Goal: Task Accomplishment & Management: Use online tool/utility

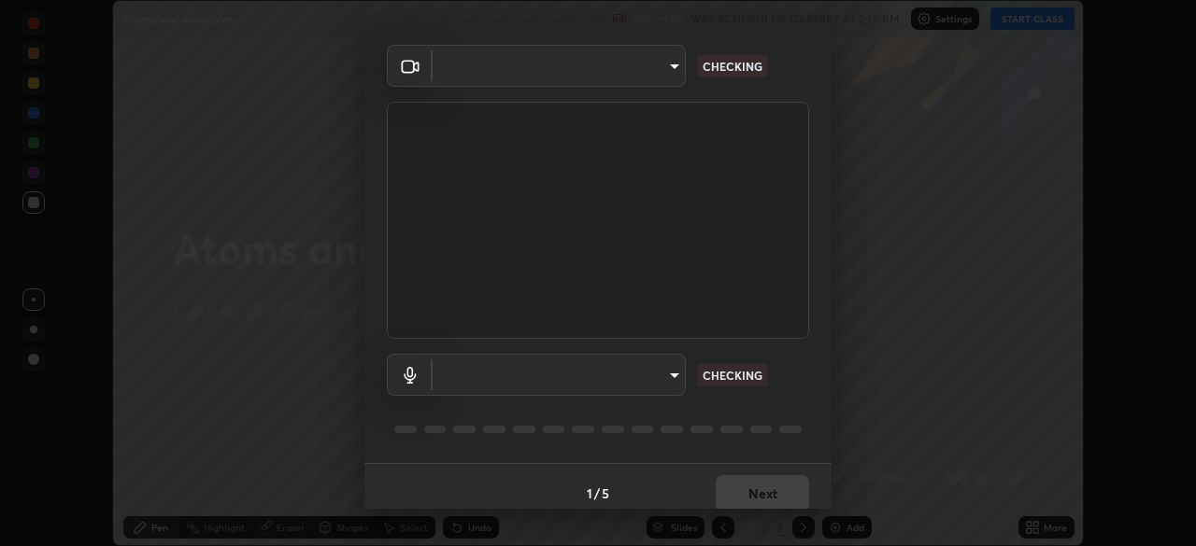
scroll to position [66, 0]
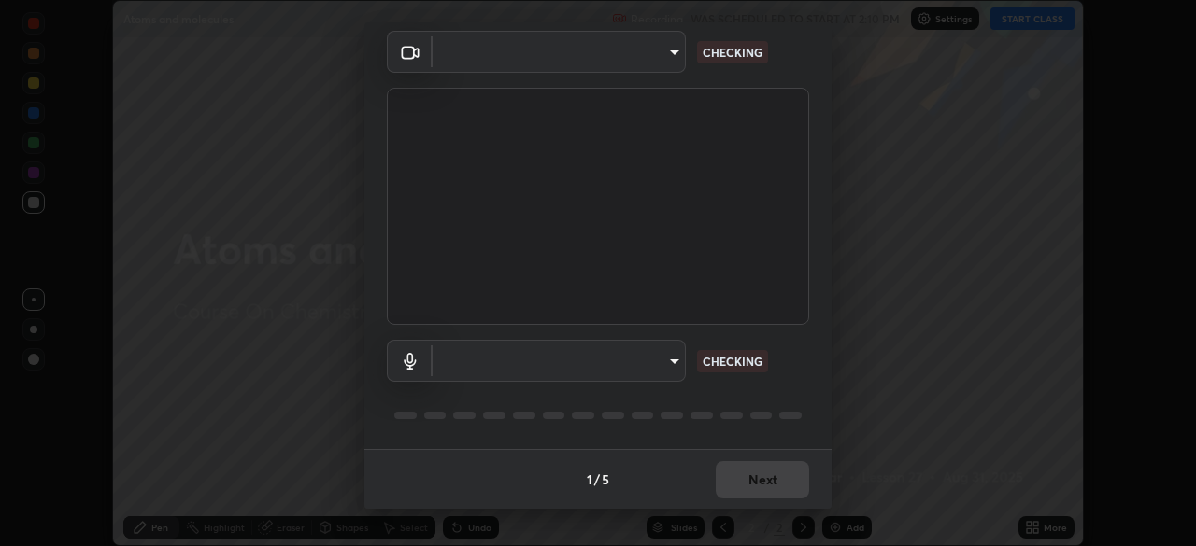
type input "e74ca63ae388f954bfaf6653c56e5440299f2e2585bfa252c10ec08d26b876d3"
type input "default"
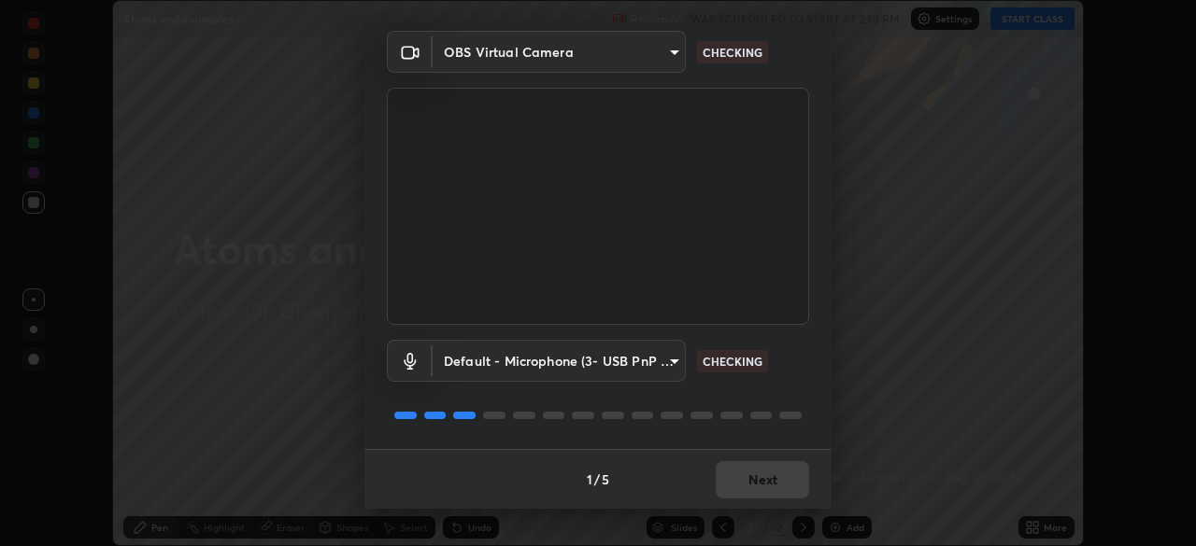
click at [745, 369] on p "CHECKING" at bounding box center [733, 361] width 60 height 17
click at [746, 376] on div "Default - Microphone (3- USB PnP Sound Device) (08bb:2902) default CHECKING" at bounding box center [598, 361] width 422 height 42
click at [755, 374] on div "Default - Microphone (3- USB PnP Sound Device) (08bb:2902) default CHECKING" at bounding box center [598, 361] width 422 height 42
click at [756, 375] on div "Default - Microphone (3- USB PnP Sound Device) (08bb:2902) default CHECKING" at bounding box center [598, 361] width 422 height 42
click at [748, 388] on div "Default - Microphone (3- USB PnP Sound Device) (08bb:2902) default CHECKING" at bounding box center [598, 387] width 422 height 124
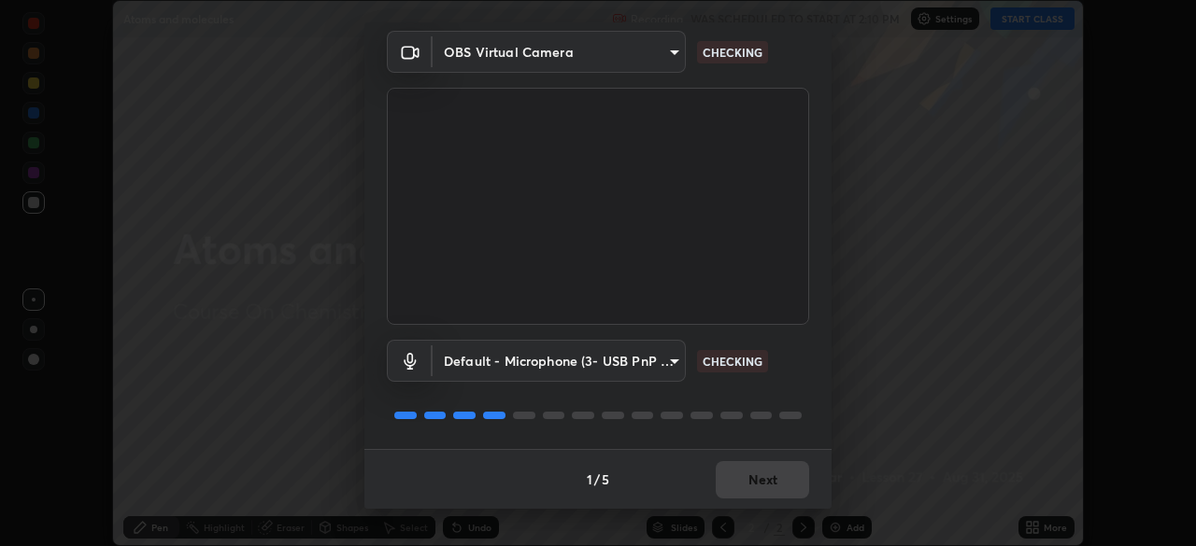
click at [752, 390] on div "Default - Microphone (3- USB PnP Sound Device) (08bb:2902) default CHECKING" at bounding box center [598, 387] width 422 height 124
click at [757, 389] on div "Default - Microphone (3- USB PnP Sound Device) (08bb:2902) default CHECKING" at bounding box center [598, 387] width 422 height 124
click at [765, 390] on div "Default - Microphone (3- USB PnP Sound Device) (08bb:2902) default CHECKING" at bounding box center [598, 387] width 422 height 124
click at [771, 398] on div "Default - Microphone (3- USB PnP Sound Device) (08bb:2902) default CHECKING" at bounding box center [598, 387] width 422 height 124
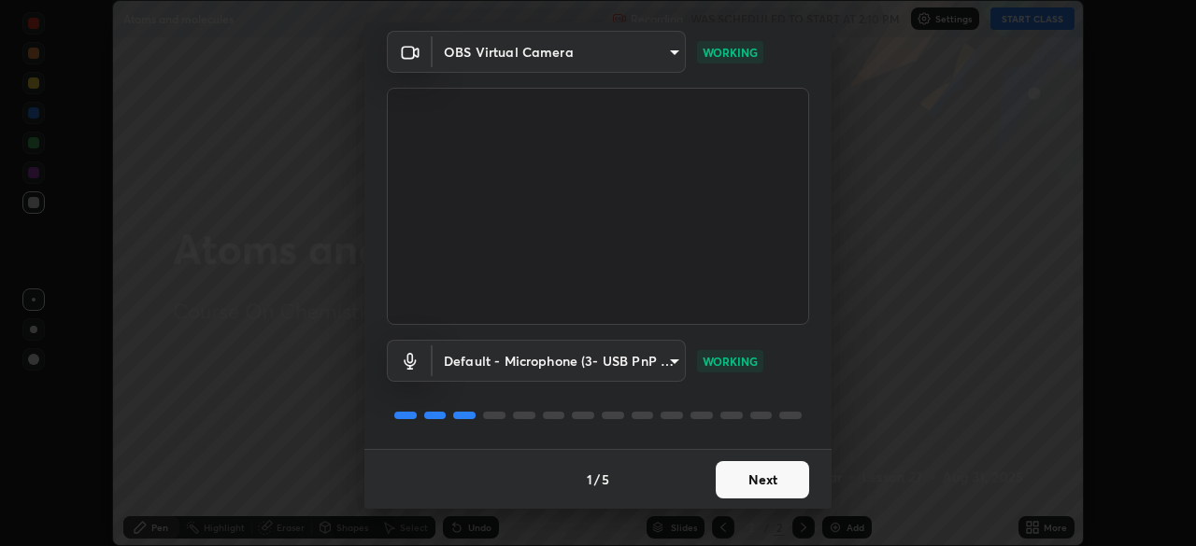
click at [794, 430] on div "Default - Microphone (3- USB PnP Sound Device) (08bb:2902) default WORKING" at bounding box center [598, 387] width 422 height 124
click at [775, 477] on button "Next" at bounding box center [762, 479] width 93 height 37
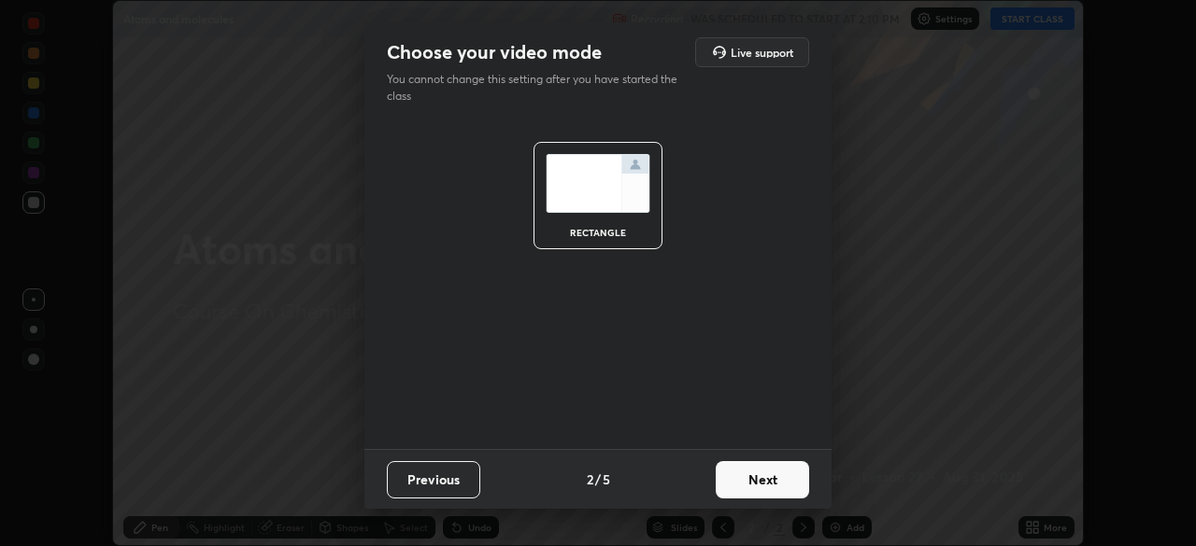
scroll to position [0, 0]
click at [776, 474] on button "Next" at bounding box center [762, 479] width 93 height 37
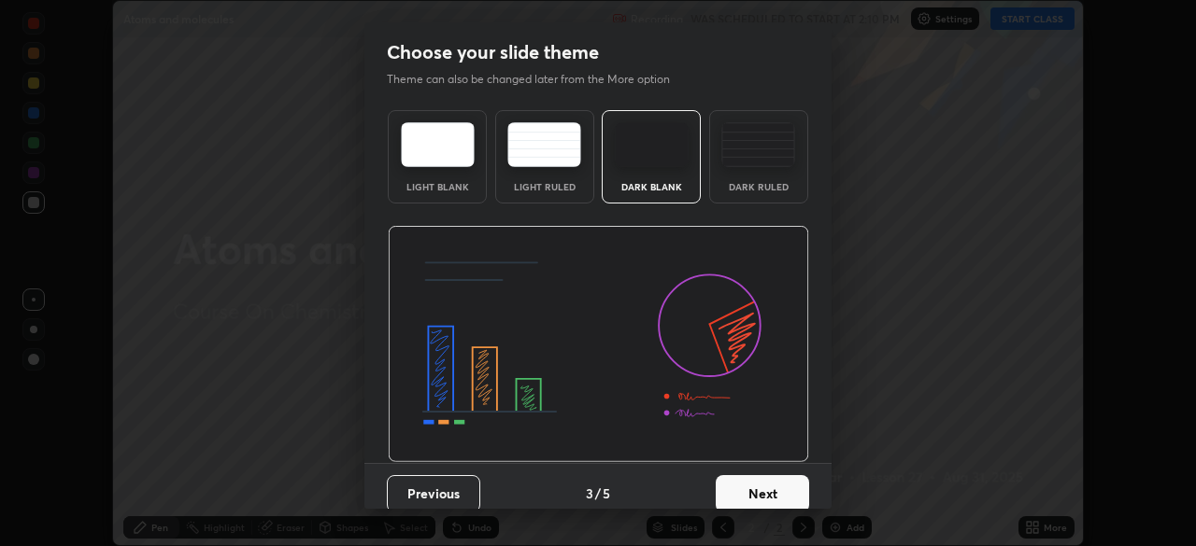
click at [772, 480] on button "Next" at bounding box center [762, 494] width 93 height 37
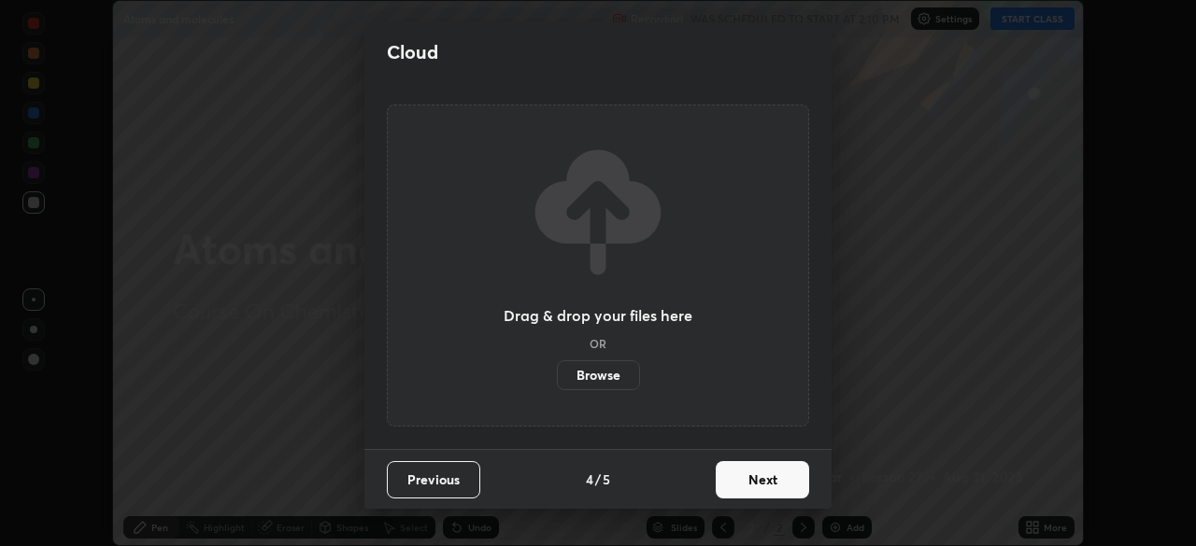
click at [775, 474] on button "Next" at bounding box center [762, 479] width 93 height 37
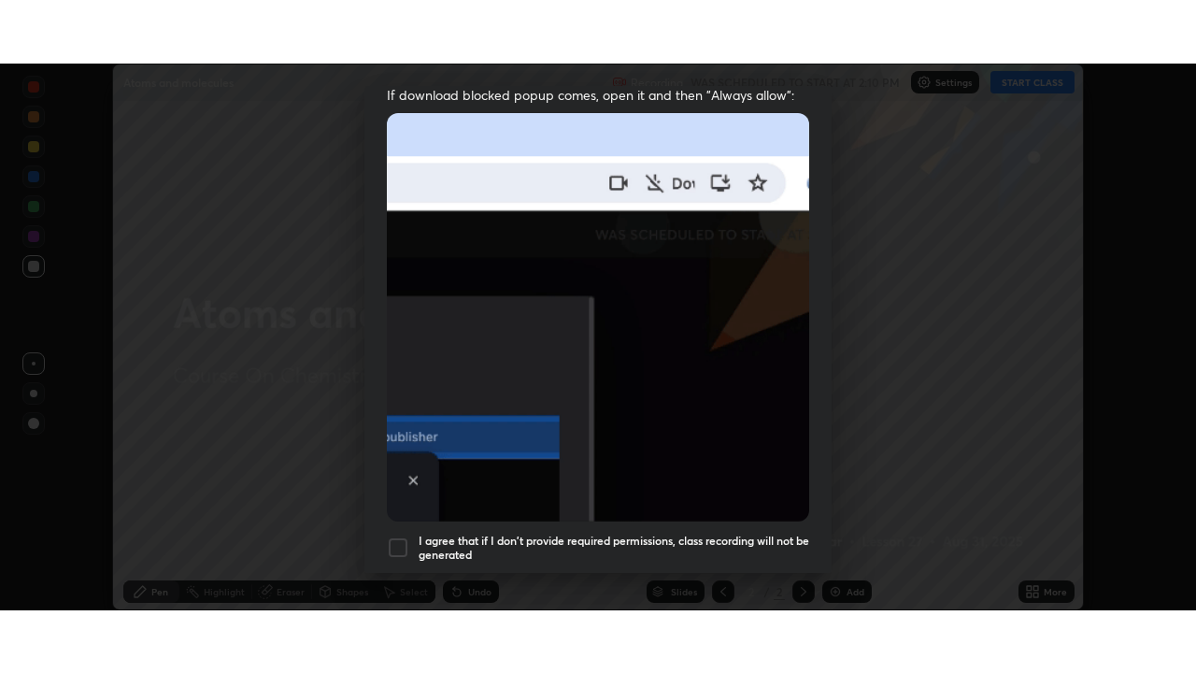
scroll to position [447, 0]
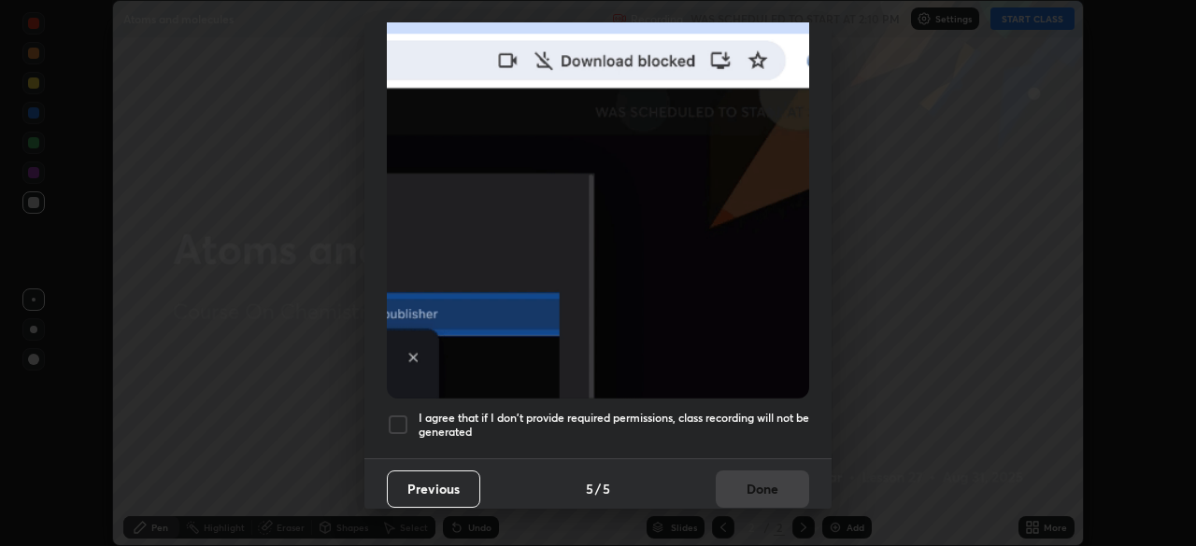
click at [753, 411] on h5 "I agree that if I don't provide required permissions, class recording will not …" at bounding box center [614, 425] width 390 height 29
click at [761, 474] on button "Done" at bounding box center [762, 489] width 93 height 37
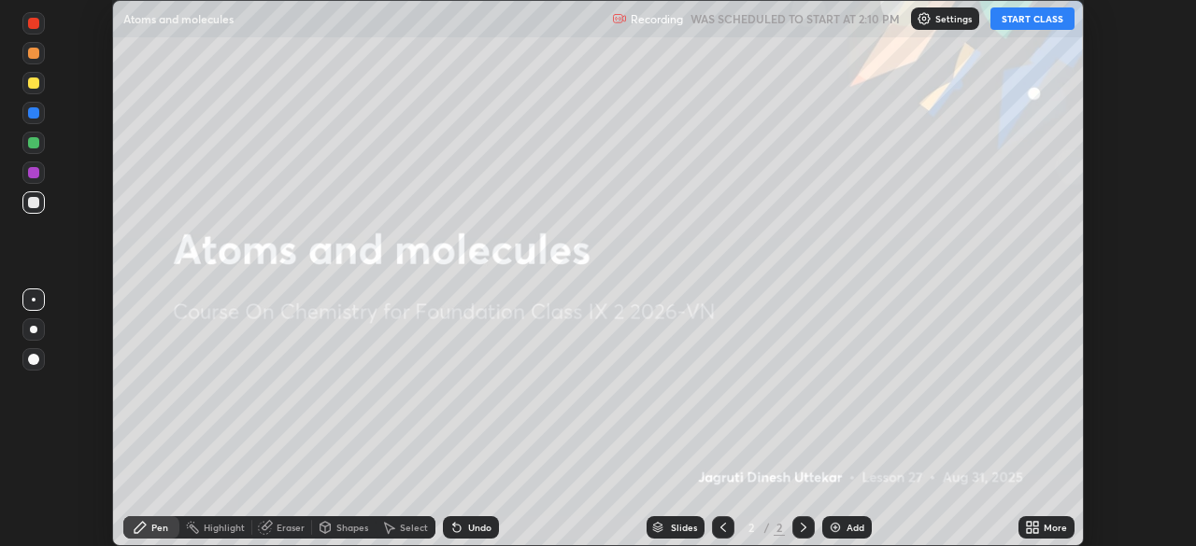
click at [1036, 530] on icon at bounding box center [1035, 531] width 5 height 5
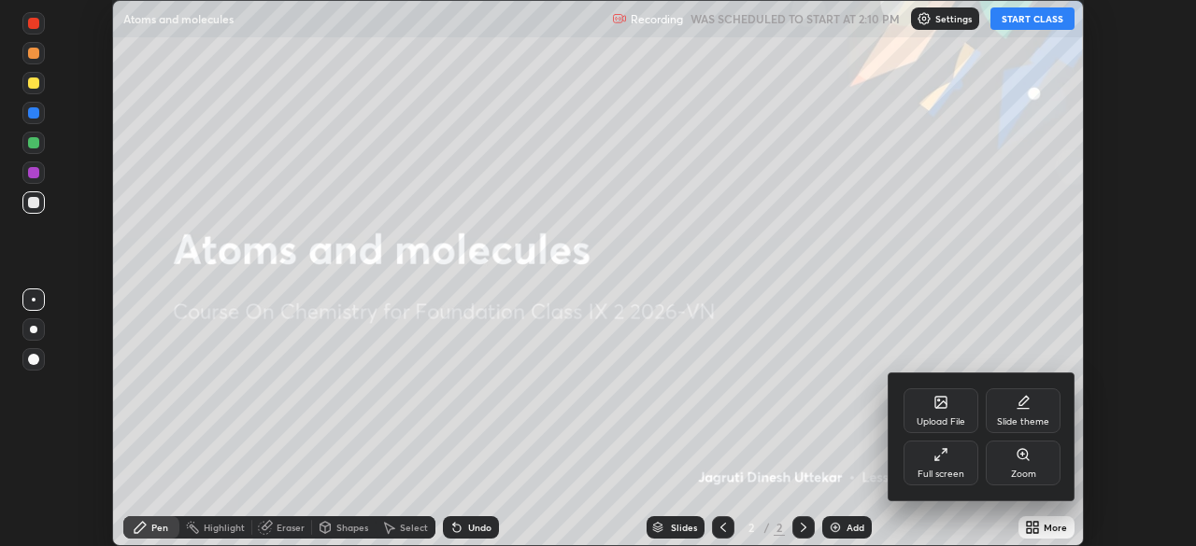
click at [930, 456] on div "Full screen" at bounding box center [940, 463] width 75 height 45
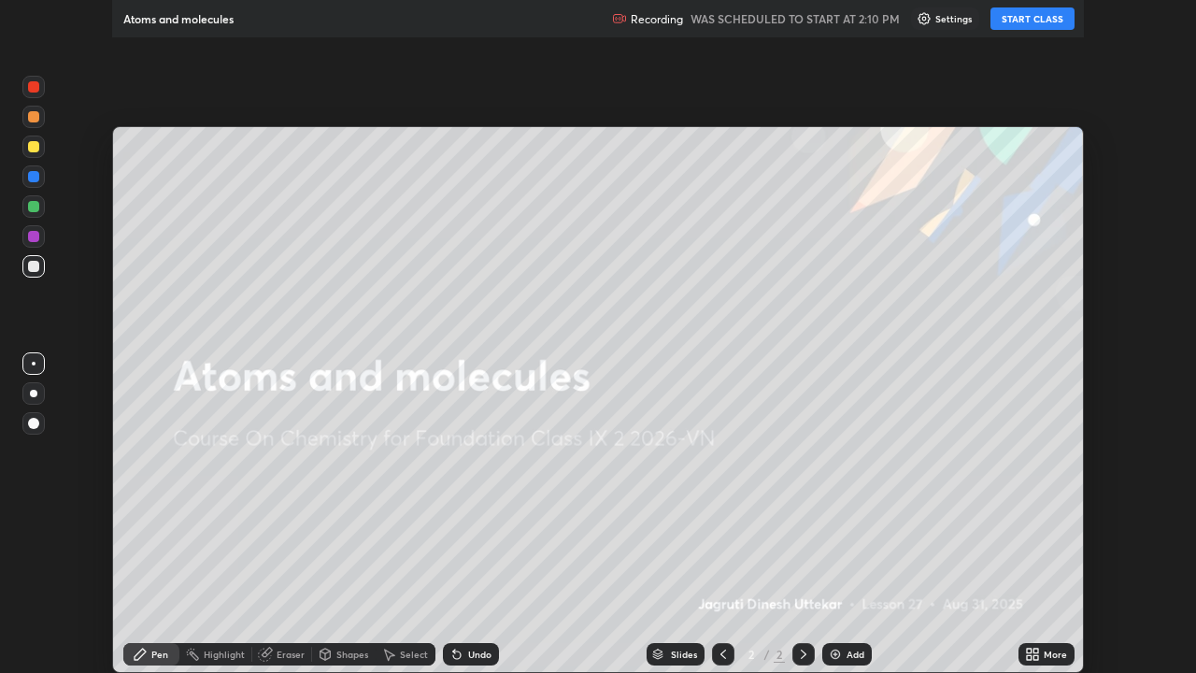
scroll to position [673, 1196]
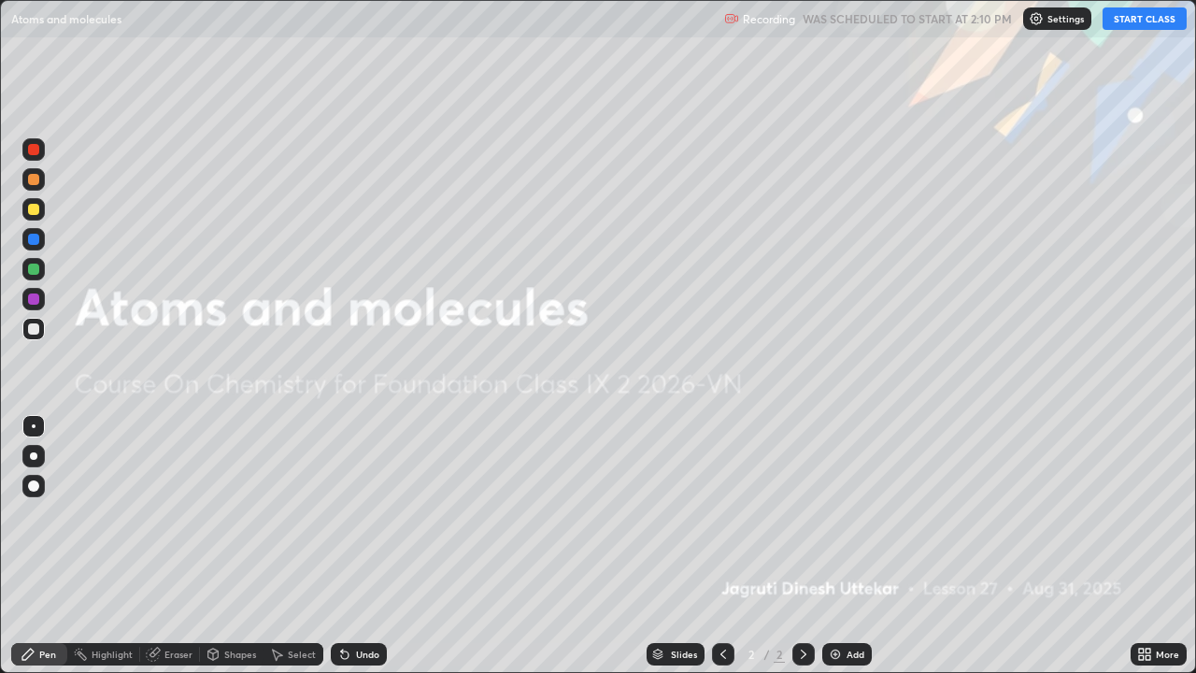
click at [1147, 17] on button "START CLASS" at bounding box center [1144, 18] width 84 height 22
click at [850, 546] on div "Add" at bounding box center [855, 653] width 18 height 9
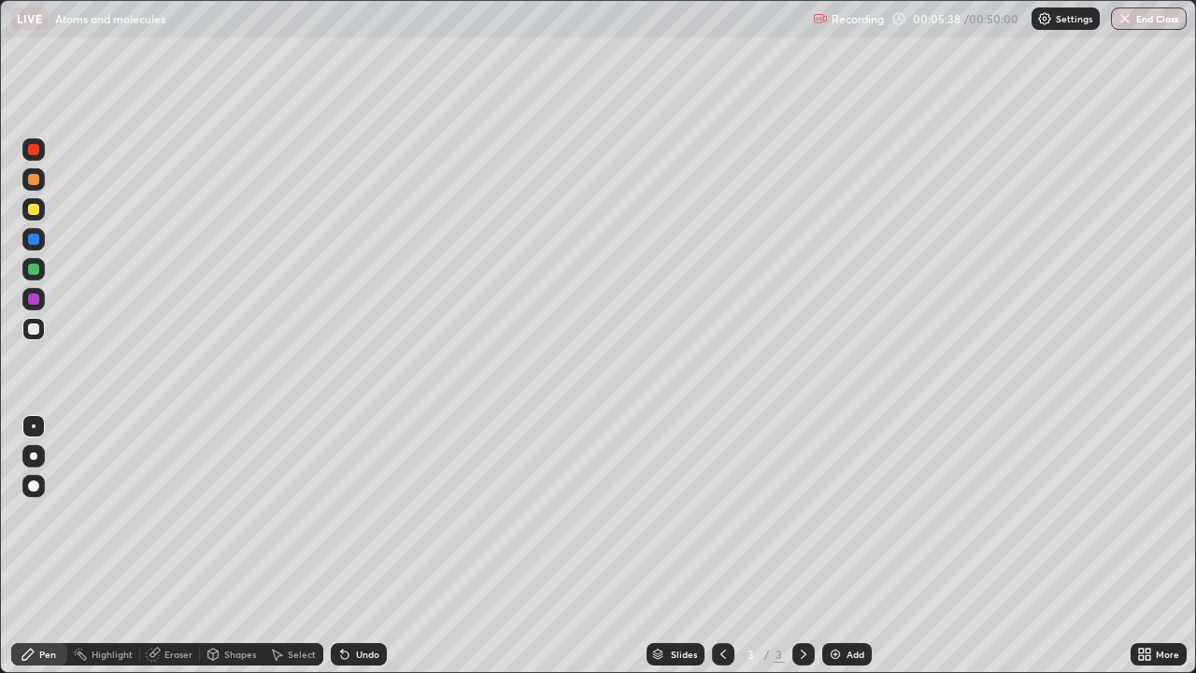
click at [358, 546] on div "Undo" at bounding box center [367, 653] width 23 height 9
click at [361, 546] on div "Undo" at bounding box center [367, 653] width 23 height 9
click at [364, 546] on div "Undo" at bounding box center [367, 653] width 23 height 9
click at [31, 212] on div at bounding box center [33, 209] width 11 height 11
click at [353, 546] on div "Undo" at bounding box center [359, 654] width 56 height 22
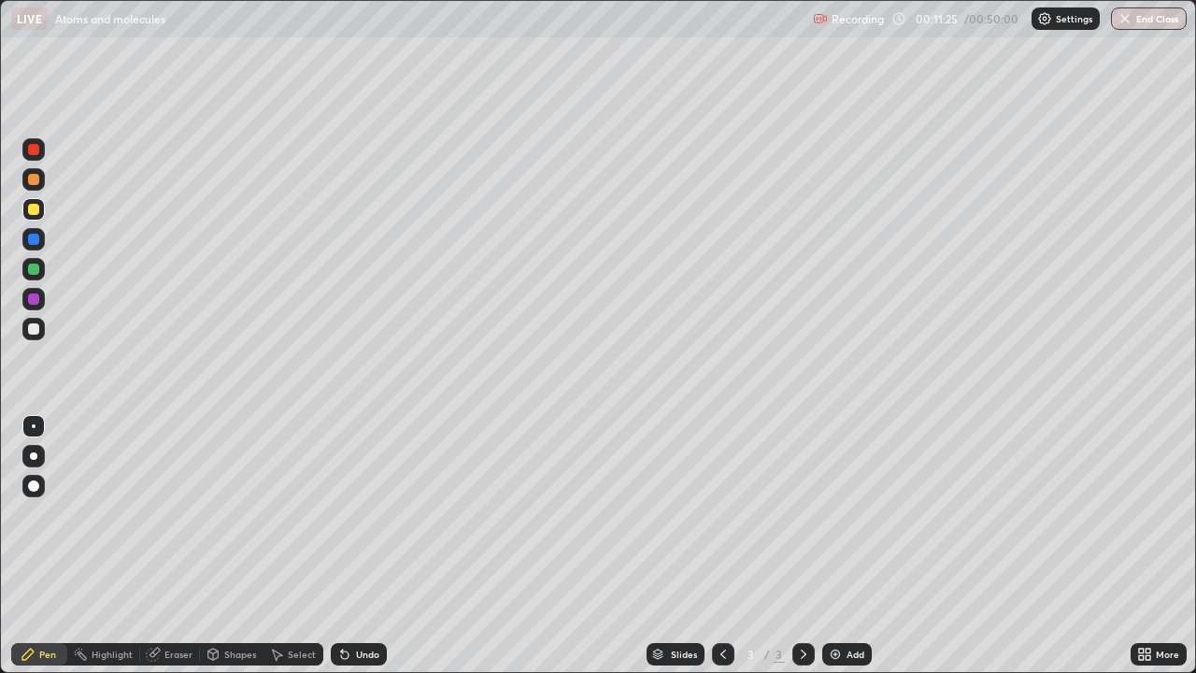
click at [376, 546] on div "Undo" at bounding box center [359, 654] width 56 height 22
click at [360, 546] on div "Undo" at bounding box center [367, 653] width 23 height 9
click at [353, 546] on div "Undo" at bounding box center [359, 654] width 56 height 22
click at [365, 546] on div "Undo" at bounding box center [367, 653] width 23 height 9
click at [367, 546] on div "Undo" at bounding box center [367, 653] width 23 height 9
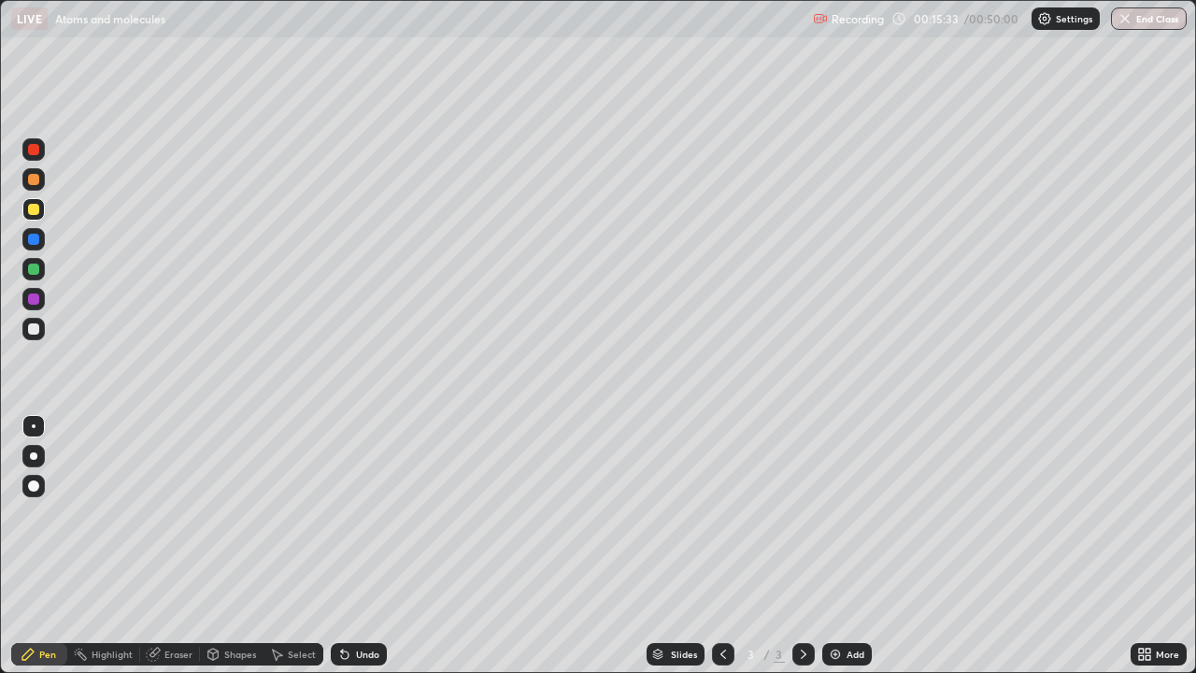
click at [363, 546] on div "Undo" at bounding box center [367, 653] width 23 height 9
click at [364, 546] on div "Undo" at bounding box center [359, 654] width 56 height 22
click at [374, 546] on div "Undo" at bounding box center [359, 654] width 56 height 22
click at [382, 546] on div "Undo" at bounding box center [359, 654] width 56 height 22
click at [844, 546] on div "Add" at bounding box center [847, 654] width 50 height 22
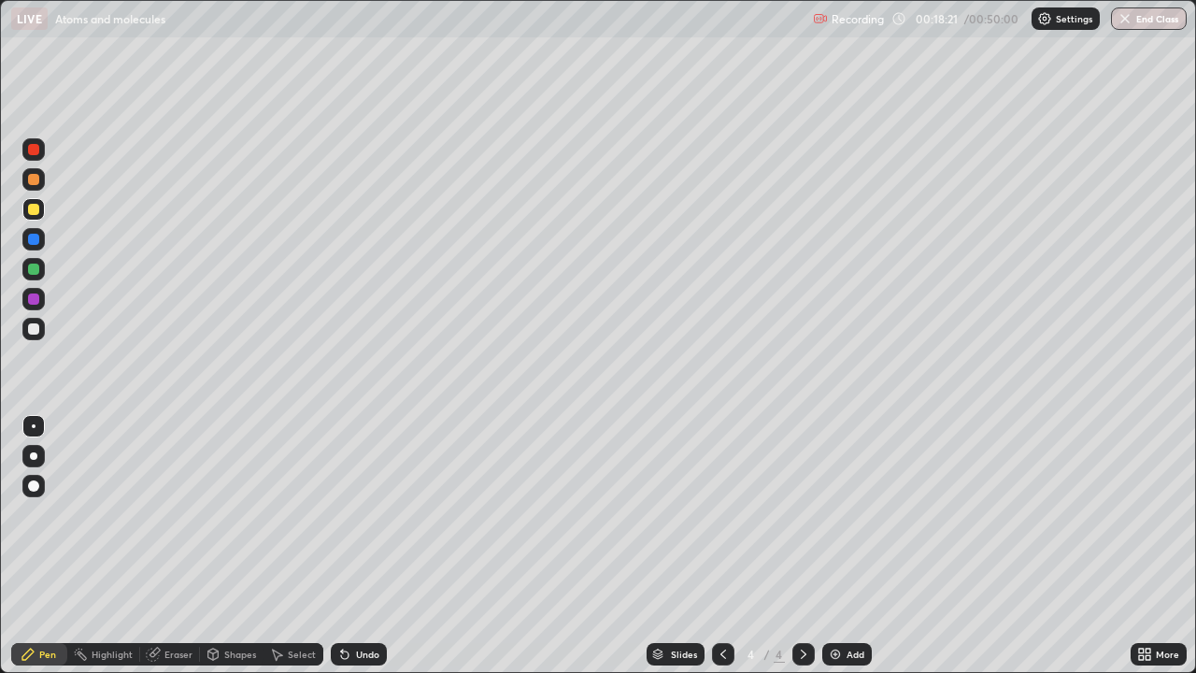
click at [362, 546] on div "Undo" at bounding box center [367, 653] width 23 height 9
click at [170, 546] on div "Eraser" at bounding box center [178, 653] width 28 height 9
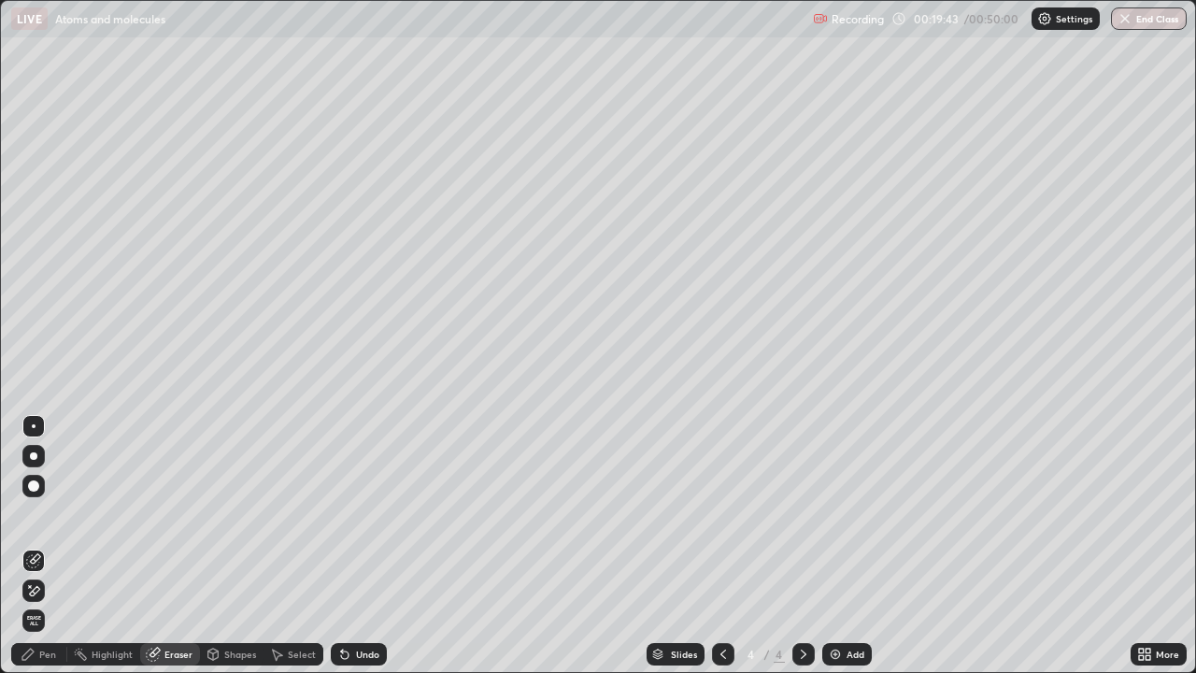
click at [43, 546] on div "Pen" at bounding box center [47, 653] width 17 height 9
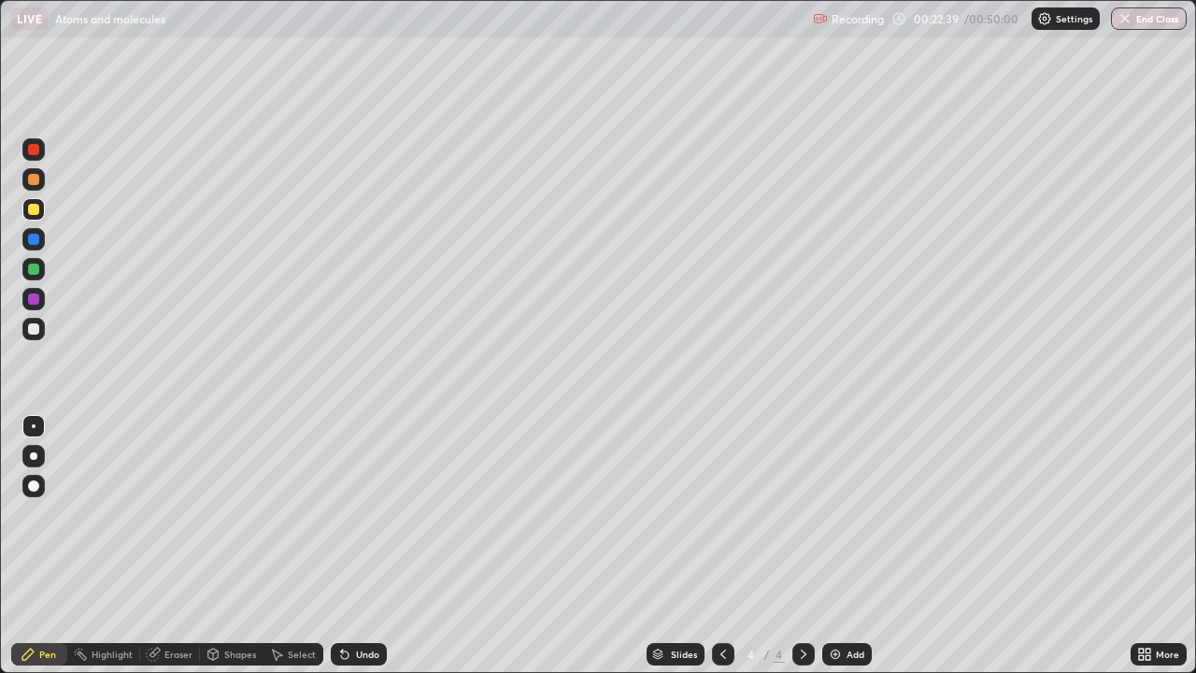
click at [41, 328] on div at bounding box center [33, 329] width 22 height 22
click at [356, 546] on div "Undo" at bounding box center [367, 653] width 23 height 9
click at [371, 546] on div "Undo" at bounding box center [359, 654] width 56 height 22
click at [352, 546] on div "Undo" at bounding box center [359, 654] width 56 height 22
click at [436, 546] on div "Slides 4 / 4 Add" at bounding box center [759, 653] width 744 height 37
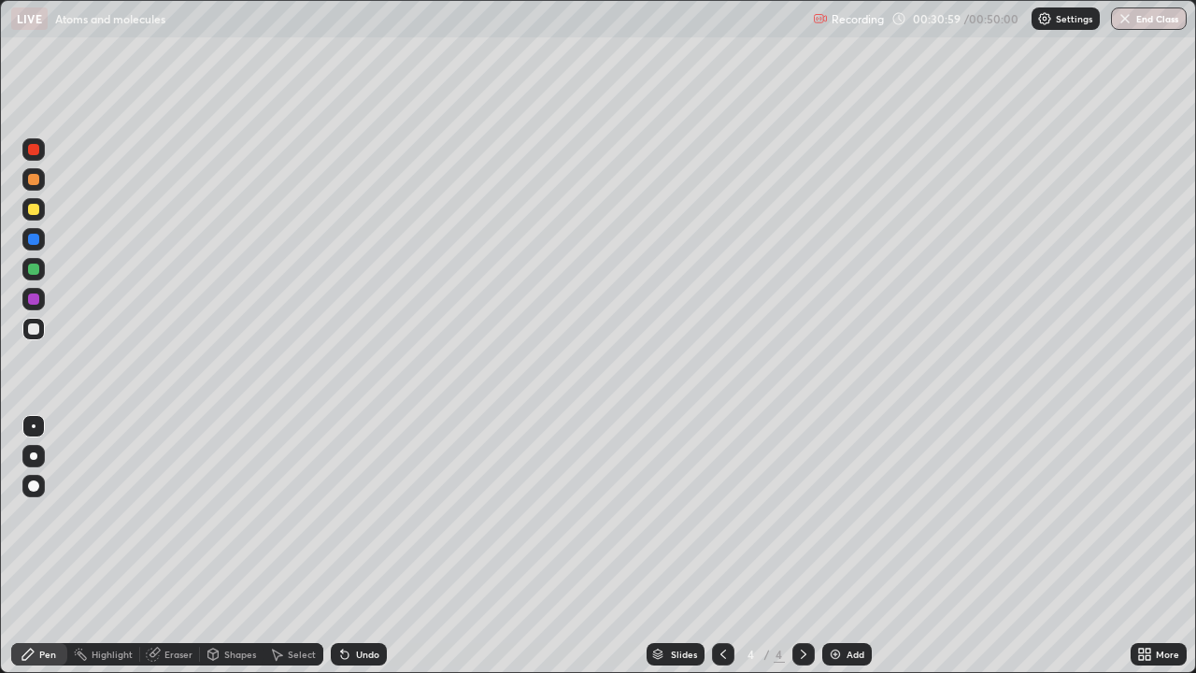
click at [356, 546] on div "Undo" at bounding box center [367, 653] width 23 height 9
click at [362, 546] on div "Undo" at bounding box center [367, 653] width 23 height 9
click at [371, 546] on div "Undo" at bounding box center [359, 654] width 56 height 22
click at [364, 546] on div "Undo" at bounding box center [367, 653] width 23 height 9
click at [367, 546] on div "Undo" at bounding box center [367, 653] width 23 height 9
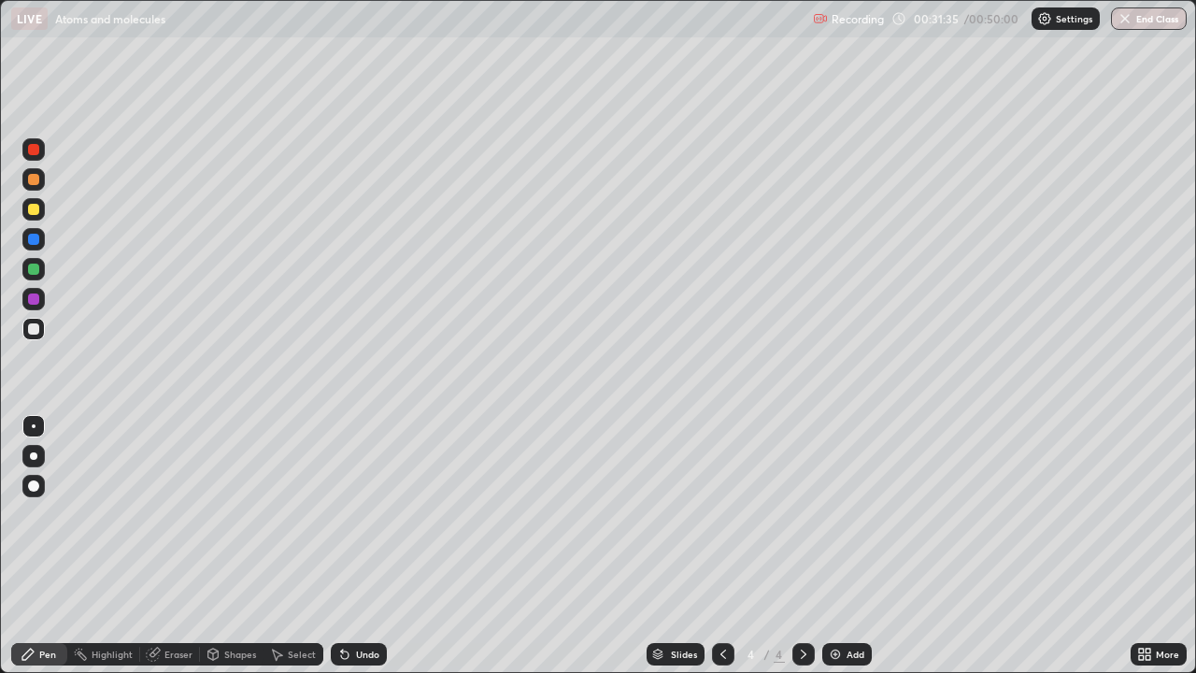
click at [362, 546] on div "Undo" at bounding box center [367, 653] width 23 height 9
click at [359, 546] on div "Undo" at bounding box center [367, 653] width 23 height 9
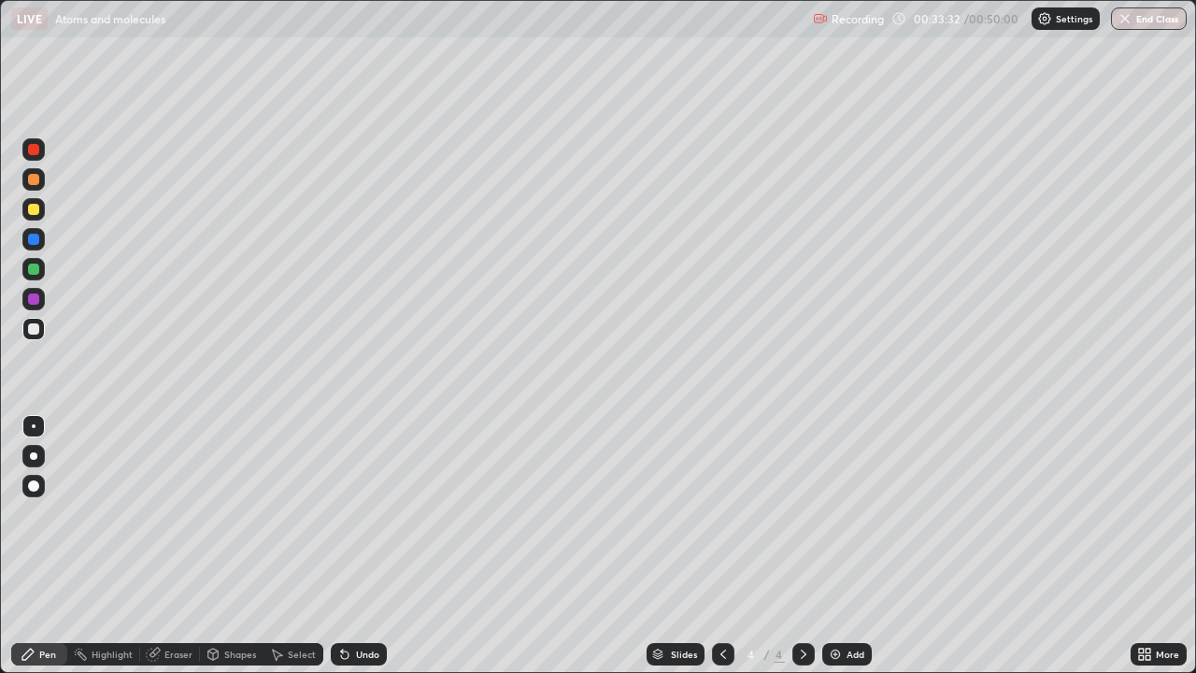
click at [362, 546] on div "Undo" at bounding box center [367, 653] width 23 height 9
click at [360, 546] on div "Undo" at bounding box center [367, 653] width 23 height 9
click at [843, 546] on div "Add" at bounding box center [847, 654] width 50 height 22
click at [634, 546] on div "Slides 5 / 5 Add" at bounding box center [759, 653] width 744 height 37
click at [731, 546] on div at bounding box center [723, 654] width 22 height 22
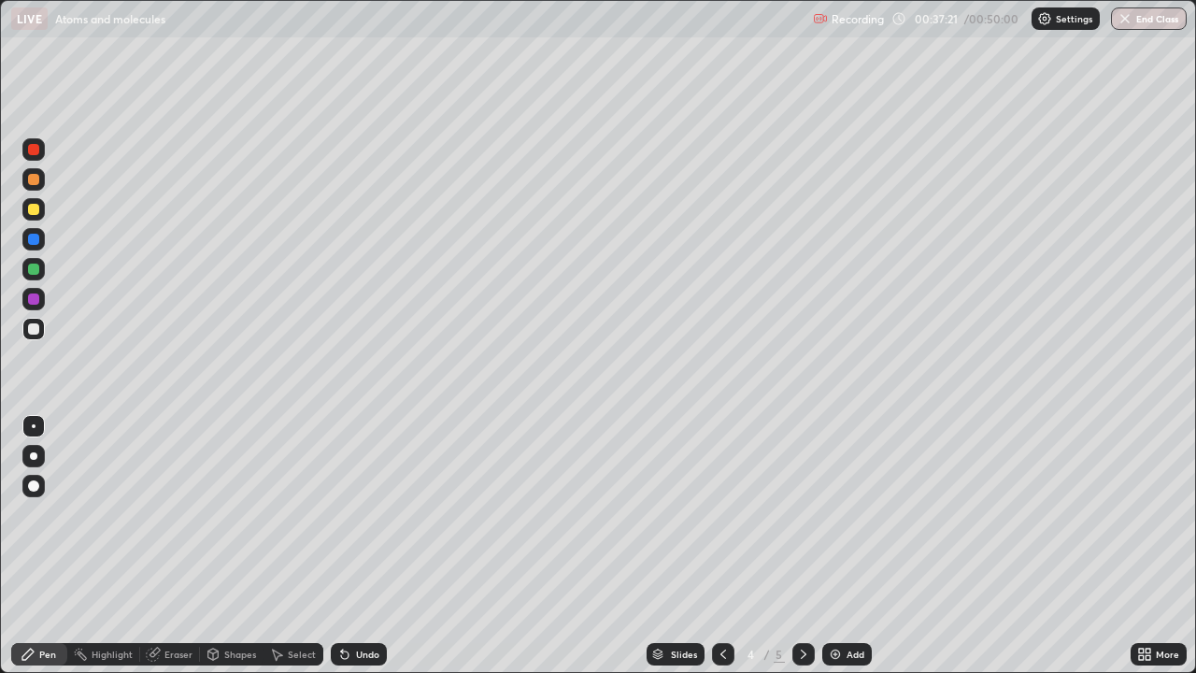
click at [780, 546] on div "5" at bounding box center [779, 654] width 11 height 17
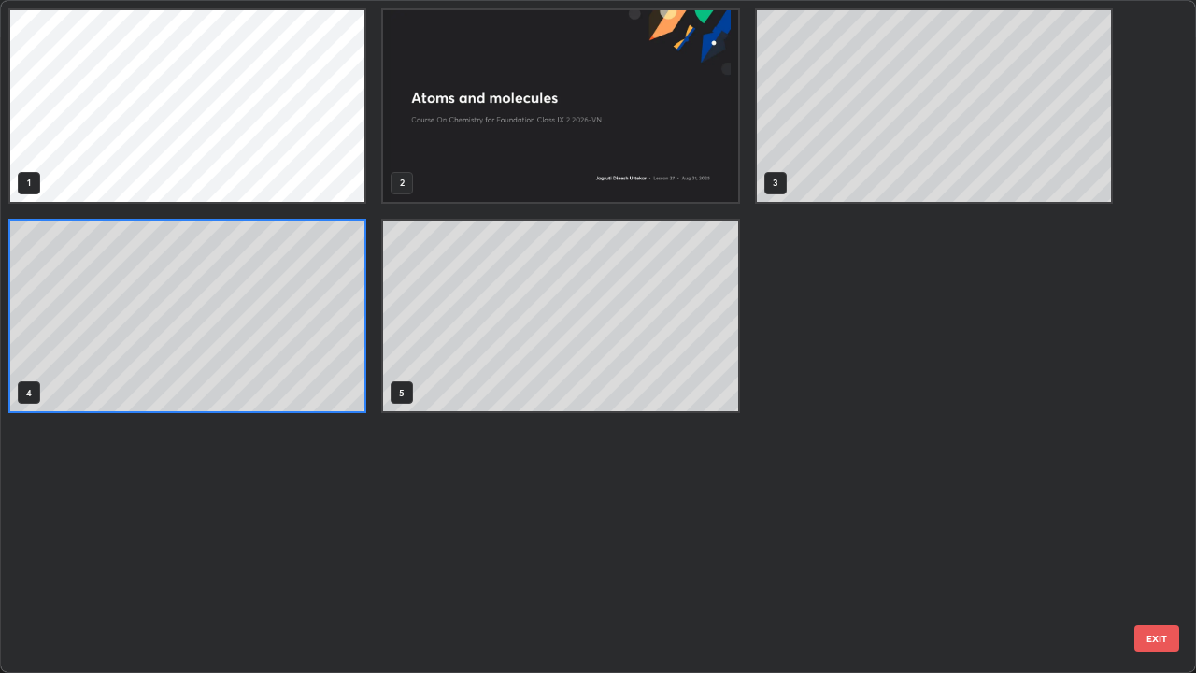
scroll to position [665, 1185]
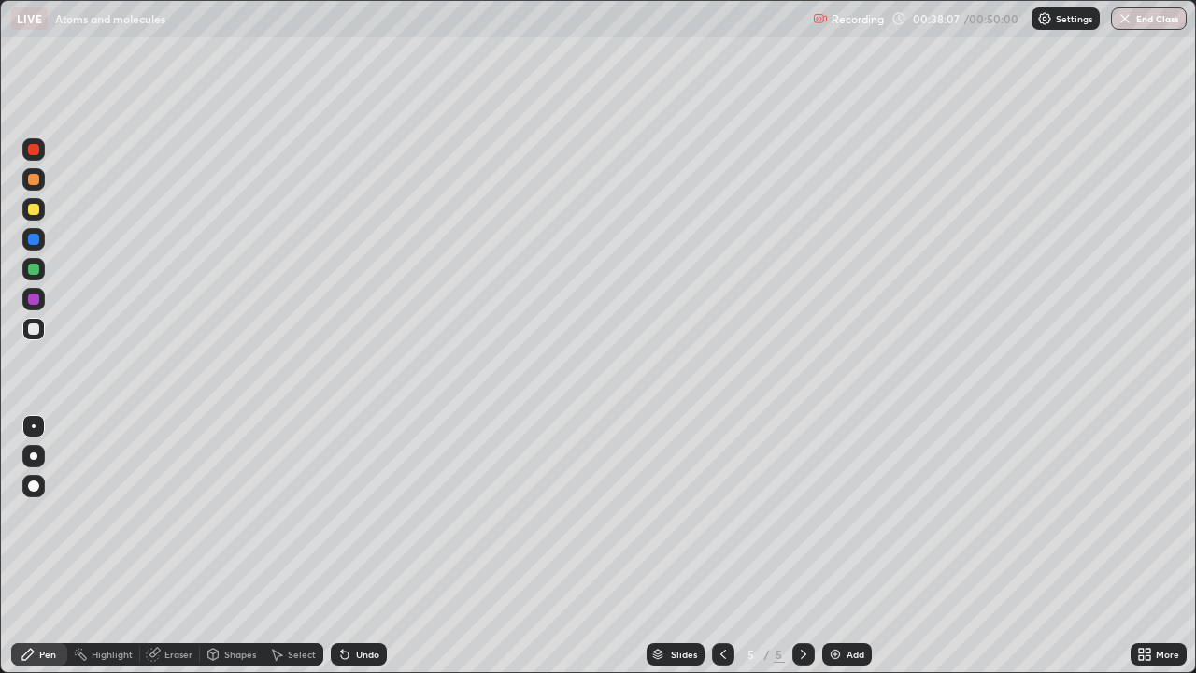
click at [356, 546] on div "Undo" at bounding box center [367, 653] width 23 height 9
click at [288, 546] on div "Select" at bounding box center [302, 653] width 28 height 9
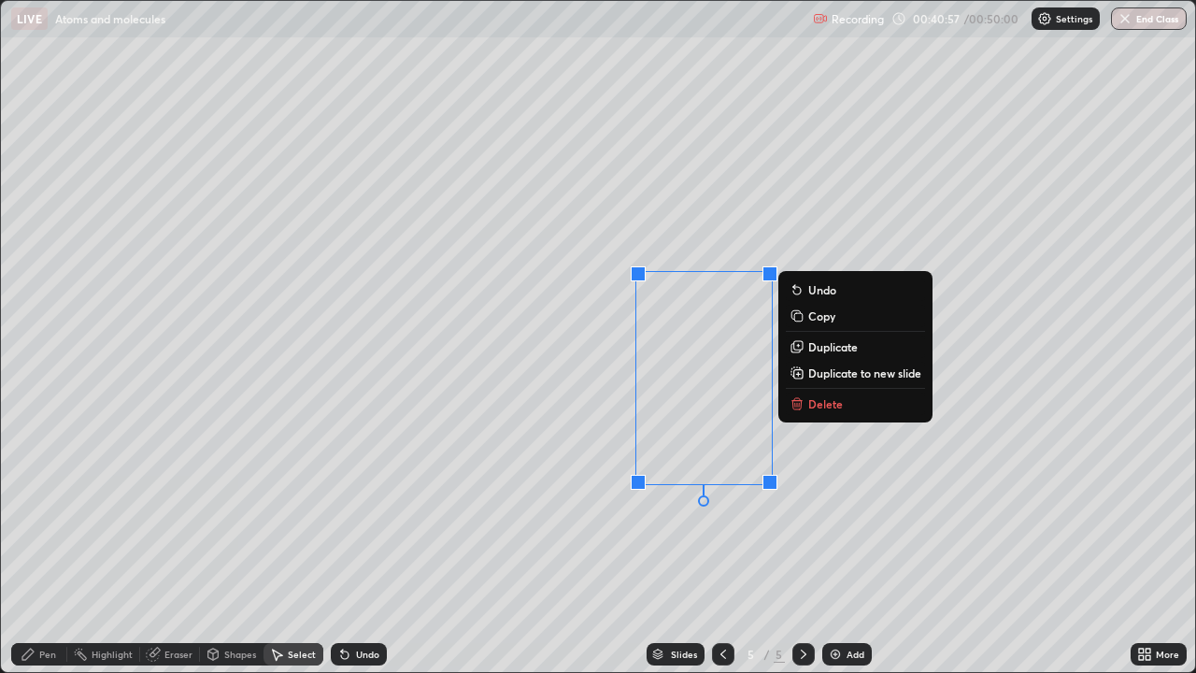
click at [50, 546] on div "Pen" at bounding box center [39, 654] width 56 height 22
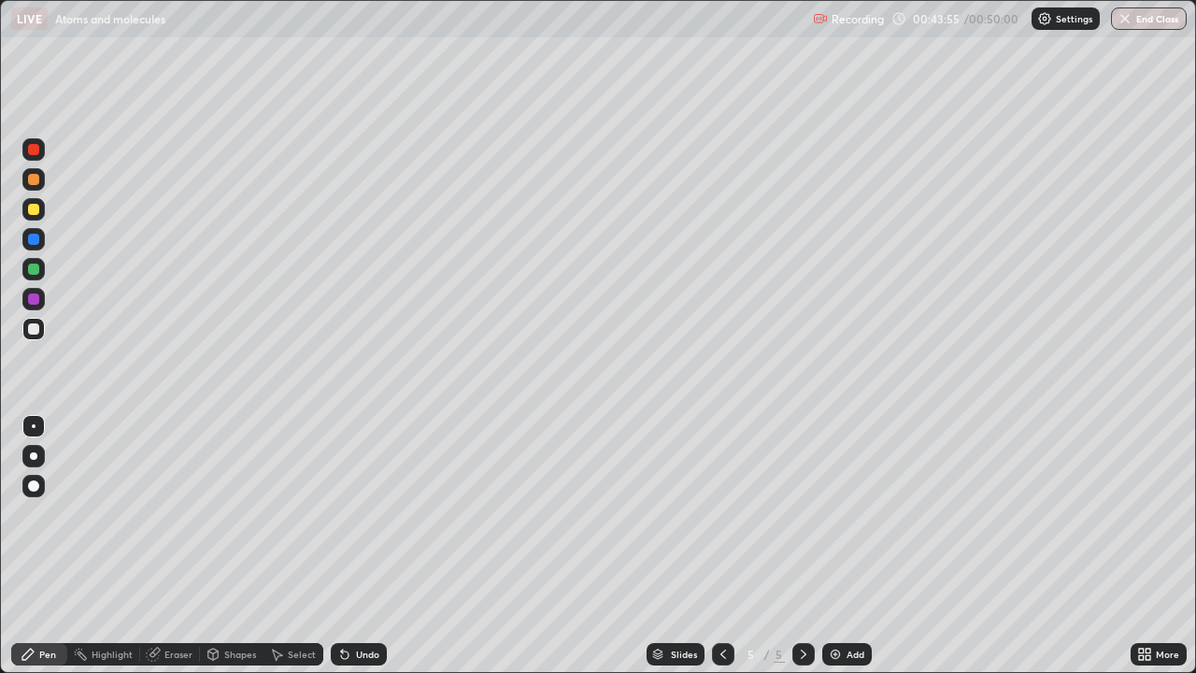
click at [1142, 19] on button "End Class" at bounding box center [1149, 18] width 76 height 22
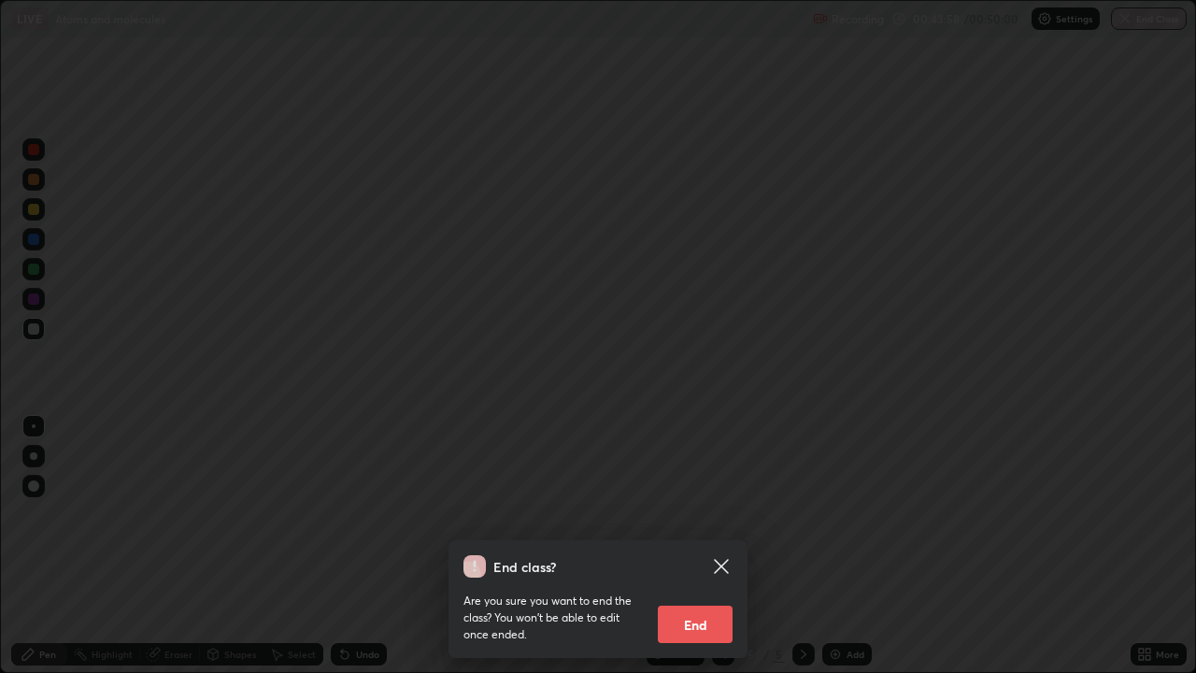
click at [699, 546] on button "End" at bounding box center [695, 623] width 75 height 37
